Goal: Task Accomplishment & Management: Complete application form

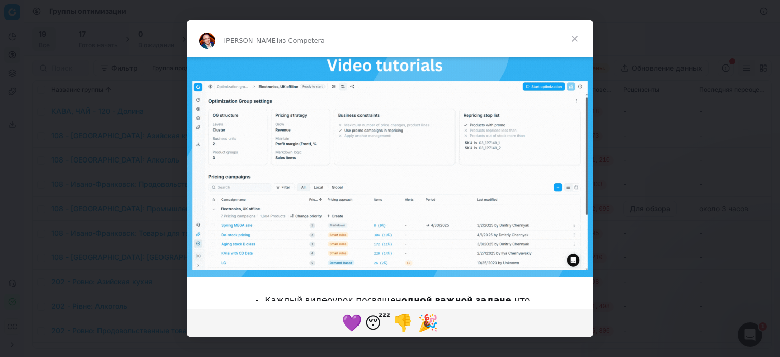
scroll to position [762, 0]
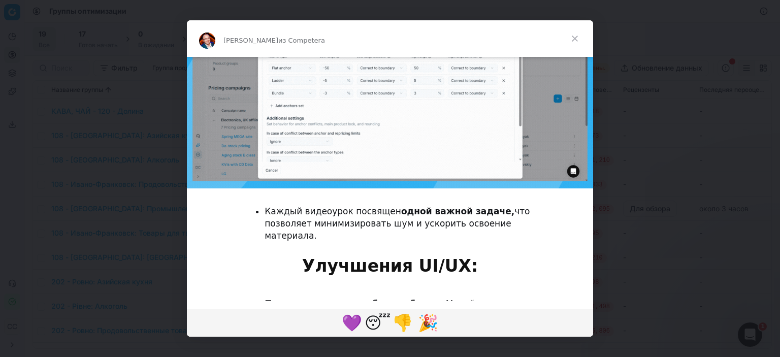
click at [642, 145] on div "Интерком-мессенджер" at bounding box center [390, 178] width 780 height 357
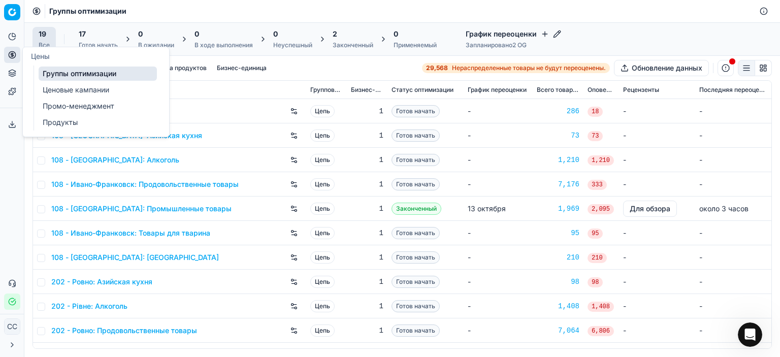
click at [111, 83] on link "Ценовые кампании" at bounding box center [98, 90] width 118 height 14
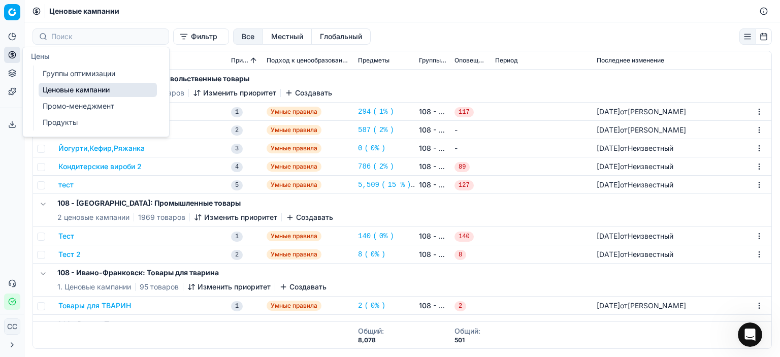
click at [97, 75] on font "Группы оптимизации" at bounding box center [79, 73] width 73 height 9
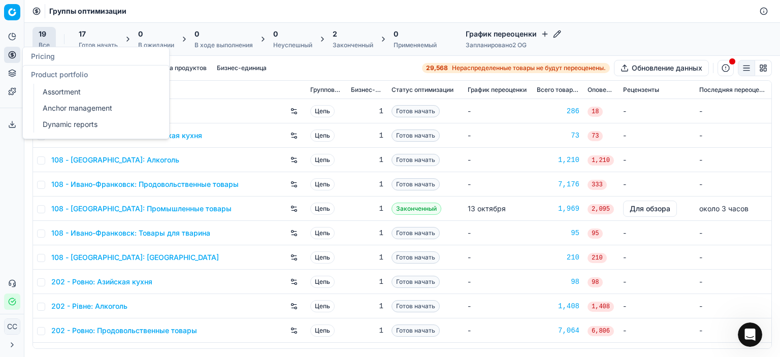
click at [13, 65] on button "Портфель продуктов" at bounding box center [12, 73] width 16 height 16
click at [15, 55] on icon at bounding box center [12, 55] width 8 height 8
click at [68, 86] on font "Ценовые кампании" at bounding box center [76, 89] width 67 height 9
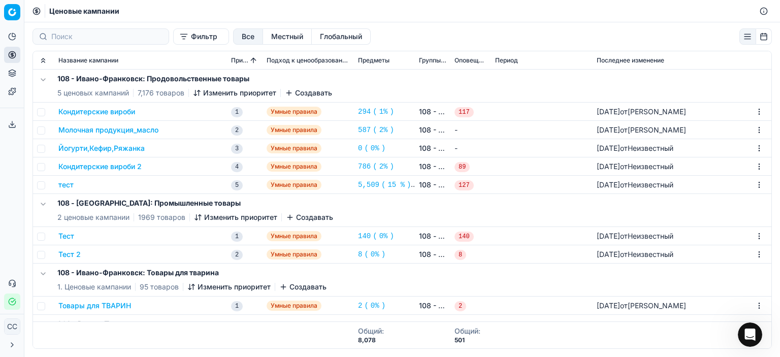
click at [294, 92] on button "Создавать" at bounding box center [308, 93] width 47 height 10
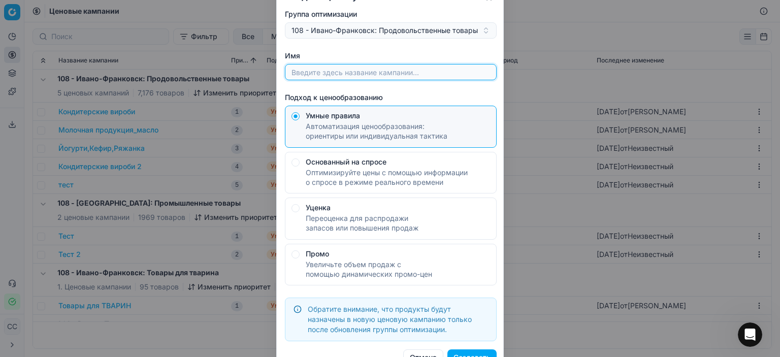
click at [304, 67] on input "Имя" at bounding box center [390, 71] width 203 height 15
type input "тест"
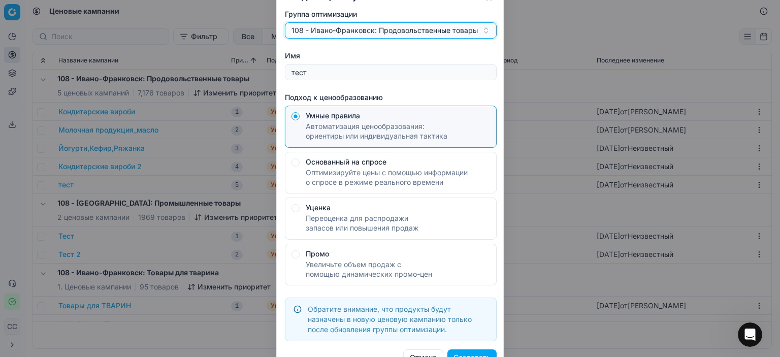
drag, startPoint x: 475, startPoint y: 36, endPoint x: 481, endPoint y: 35, distance: 5.7
click at [477, 36] on button "108 - Ивано-Франковск: Продовольственные товары" at bounding box center [391, 30] width 212 height 16
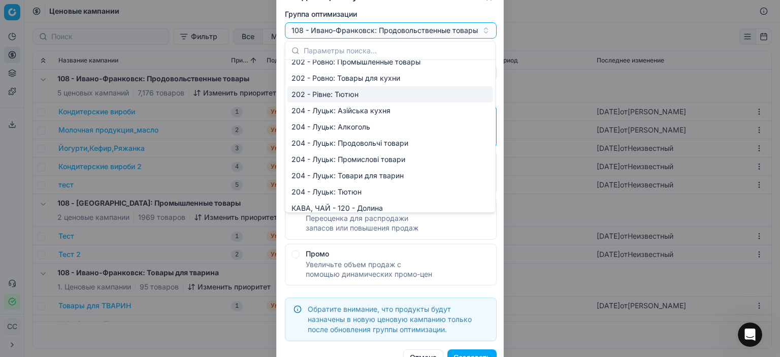
scroll to position [187, 0]
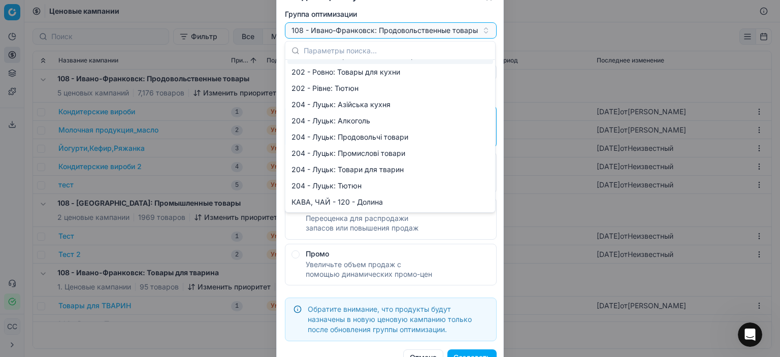
click at [330, 52] on input "text" at bounding box center [396, 50] width 185 height 20
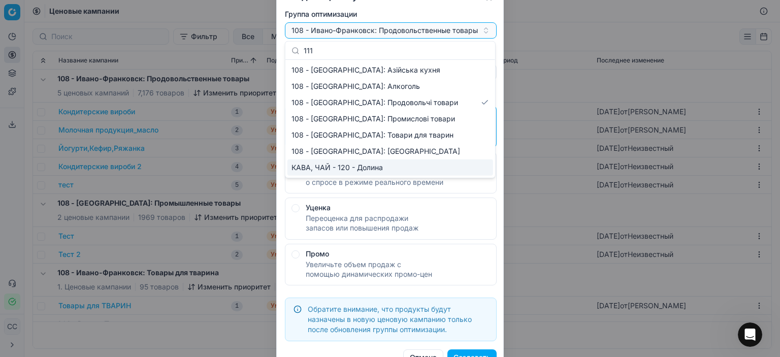
type input "111"
click at [329, 166] on div "КАВА, ЧАЙ - 120 - Долина" at bounding box center [390, 167] width 206 height 16
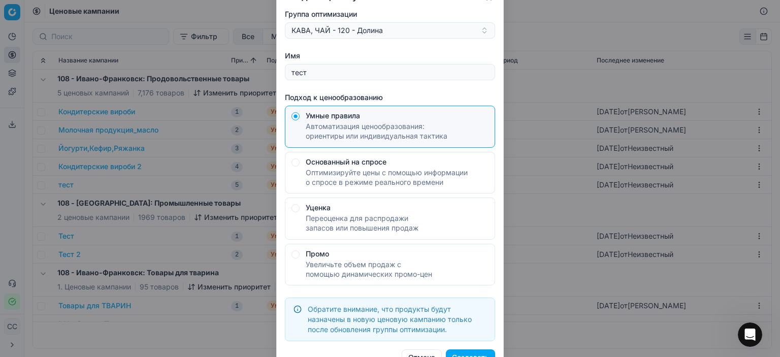
click at [477, 350] on button "Создавать" at bounding box center [470, 357] width 49 height 16
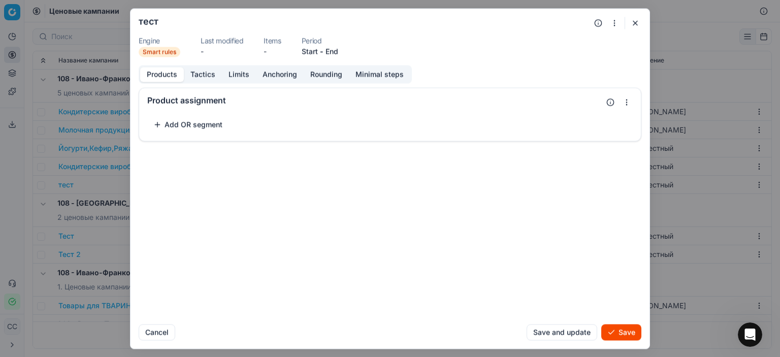
click at [201, 76] on button "Tactics" at bounding box center [203, 74] width 38 height 15
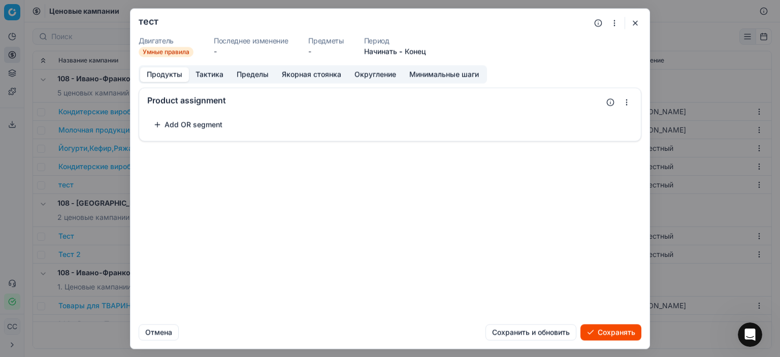
click at [173, 77] on font "Продукты" at bounding box center [165, 74] width 36 height 9
click at [208, 74] on font "Тактика" at bounding box center [209, 74] width 28 height 9
click at [252, 74] on font "Пределы" at bounding box center [253, 74] width 32 height 9
